Goal: Navigation & Orientation: Find specific page/section

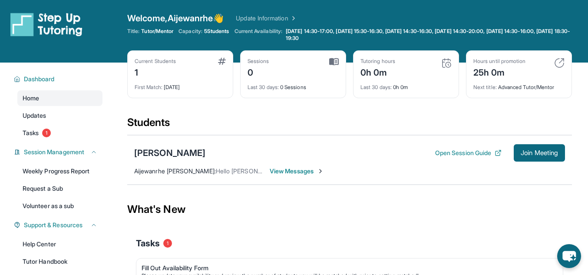
click at [382, 72] on div "0h 0m" at bounding box center [378, 72] width 35 height 14
click at [446, 66] on img at bounding box center [446, 63] width 10 height 10
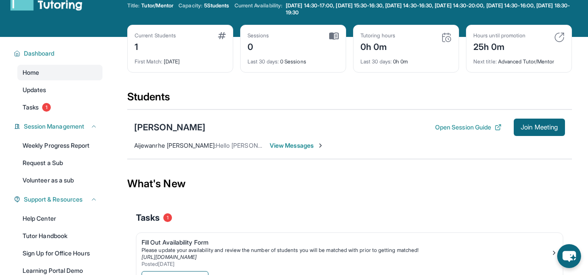
scroll to position [28, 0]
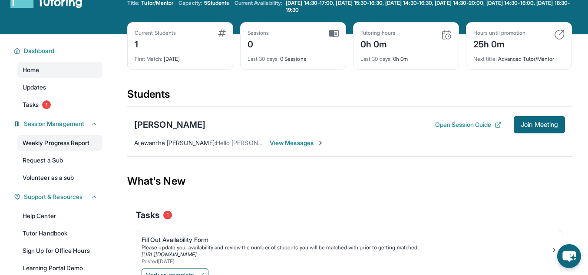
click at [80, 146] on link "Weekly Progress Report" at bounding box center [59, 143] width 85 height 16
click at [62, 175] on link "Volunteer as a sub" at bounding box center [59, 178] width 85 height 16
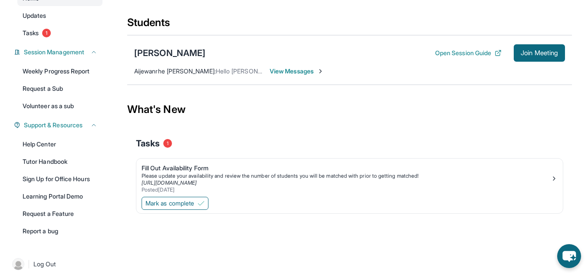
scroll to position [107, 0]
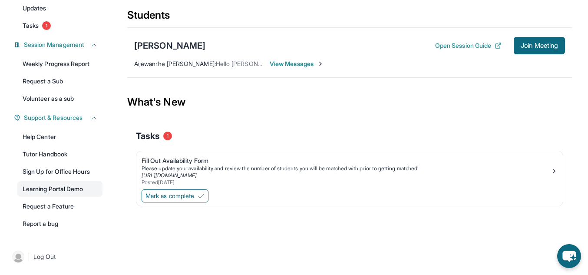
click at [65, 191] on link "Learning Portal Demo" at bounding box center [59, 189] width 85 height 16
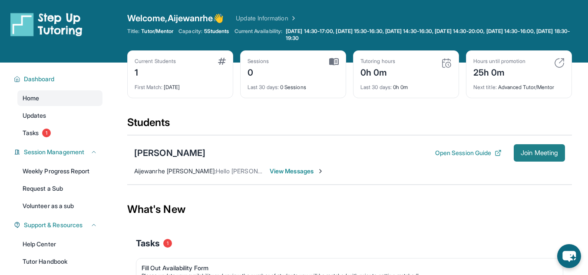
click at [530, 154] on span "Join Meeting" at bounding box center [539, 152] width 37 height 5
